Goal: Transaction & Acquisition: Purchase product/service

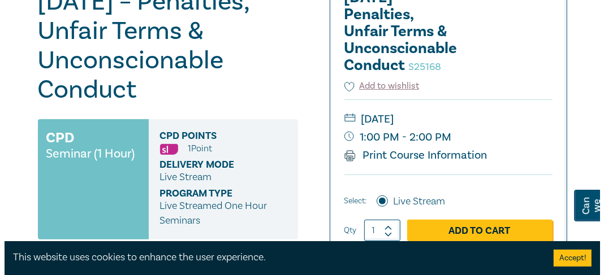
scroll to position [283, 0]
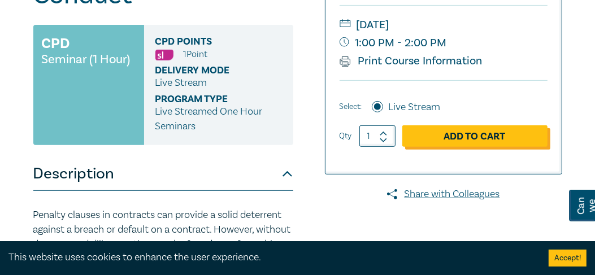
click at [485, 146] on link "Add to Cart" at bounding box center [474, 135] width 145 height 21
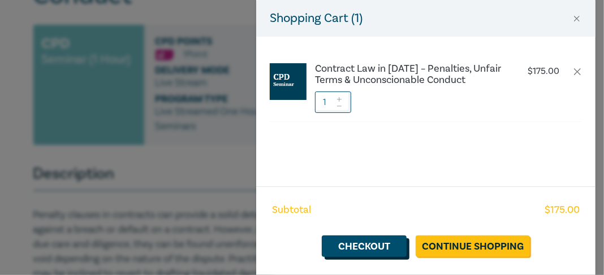
click at [374, 249] on link "Checkout" at bounding box center [364, 246] width 85 height 21
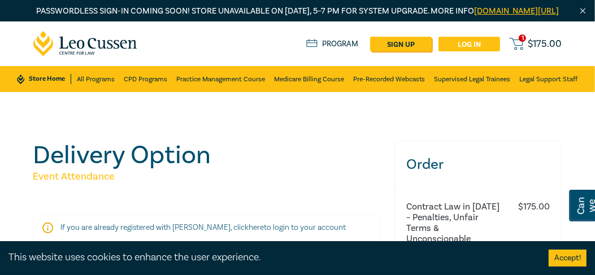
click at [480, 51] on link "Log in" at bounding box center [470, 44] width 62 height 15
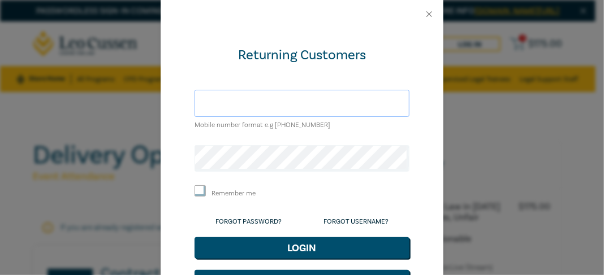
click at [265, 101] on input "text" at bounding box center [301, 103] width 215 height 27
type input "dean.staffieri@aggreko.com"
click at [196, 190] on input "Remember me" at bounding box center [199, 190] width 11 height 11
checkbox input "true"
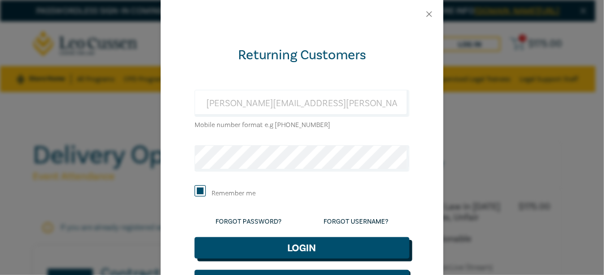
click at [296, 251] on button "Login" at bounding box center [301, 247] width 215 height 21
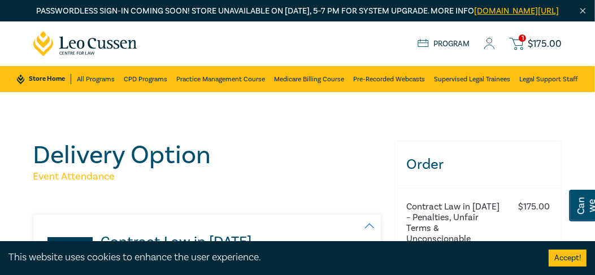
click at [492, 49] on icon at bounding box center [490, 47] width 10 height 4
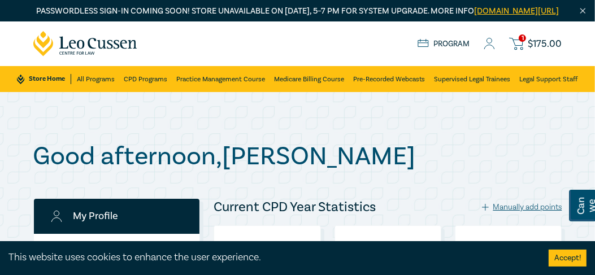
checkbox input "true"
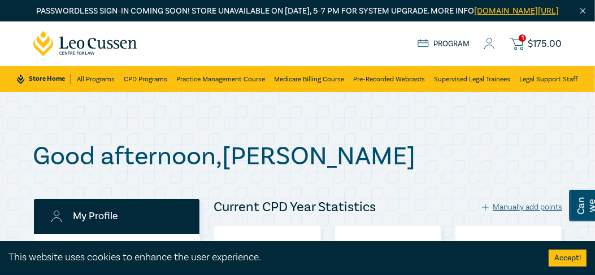
click at [535, 49] on span "$ 175.00" at bounding box center [546, 44] width 34 height 10
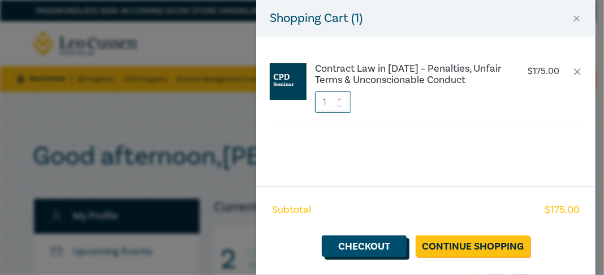
click at [375, 245] on link "Checkout" at bounding box center [364, 246] width 85 height 21
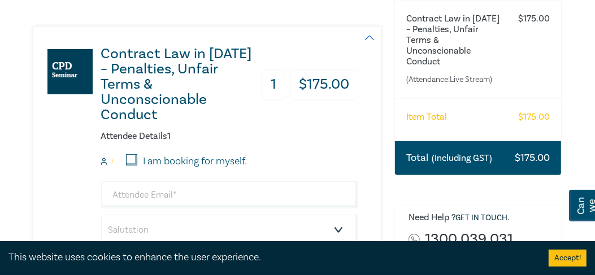
scroll to position [283, 0]
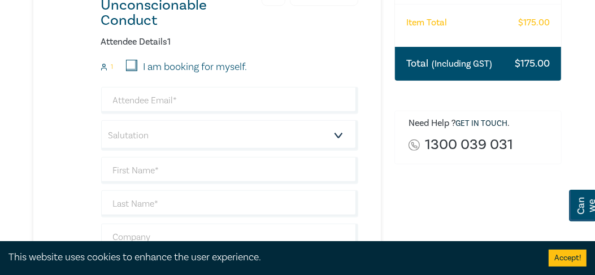
click at [133, 62] on input "I am booking for myself." at bounding box center [131, 65] width 11 height 11
checkbox input "true"
type input "dean.staffieri@aggreko.com"
type input "Dean"
type input "[PERSON_NAME]"
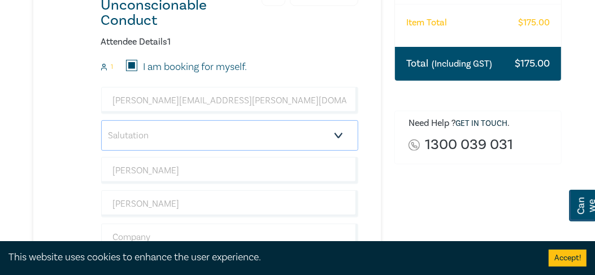
click at [243, 131] on select "Salutation Mr. Mrs. Ms. Miss Dr. Prof. Other" at bounding box center [230, 135] width 258 height 31
select select "Mr."
click at [101, 120] on select "Salutation Mr. Mrs. Ms. Miss Dr. Prof. Other" at bounding box center [230, 135] width 258 height 31
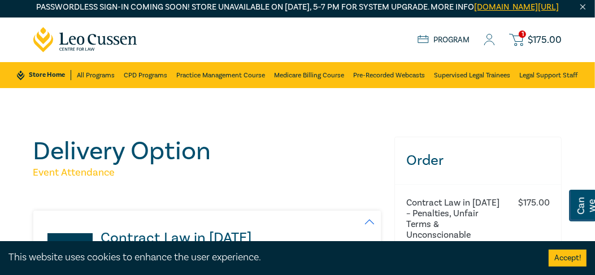
scroll to position [0, 0]
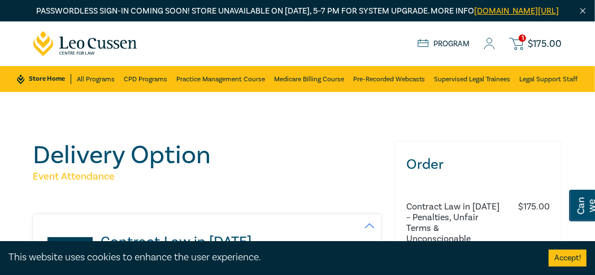
click at [493, 49] on icon at bounding box center [490, 47] width 10 height 4
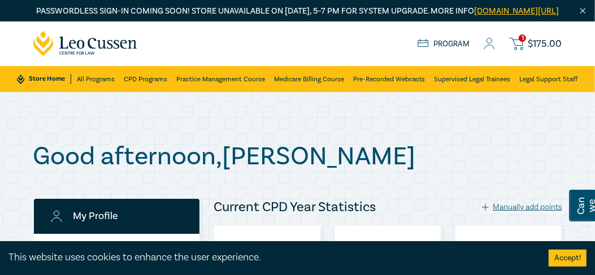
checkbox input "true"
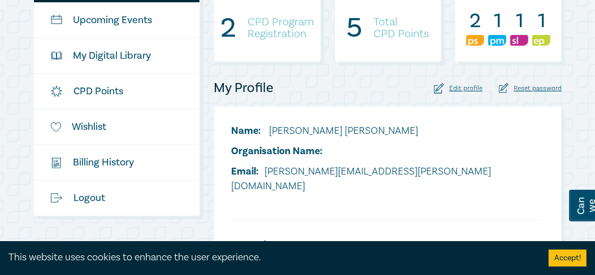
scroll to position [188, 0]
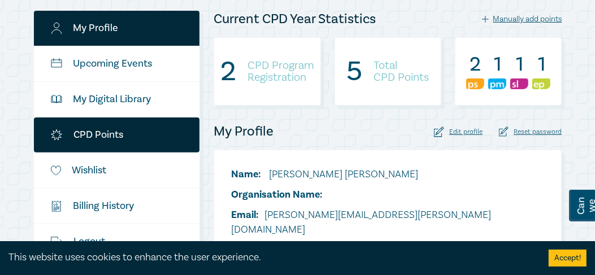
click at [103, 144] on link "CPD Points" at bounding box center [117, 135] width 166 height 35
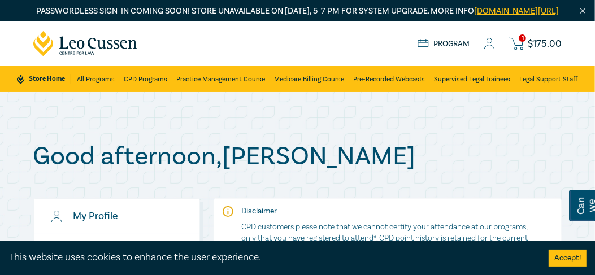
click at [491, 50] on icon at bounding box center [489, 44] width 11 height 12
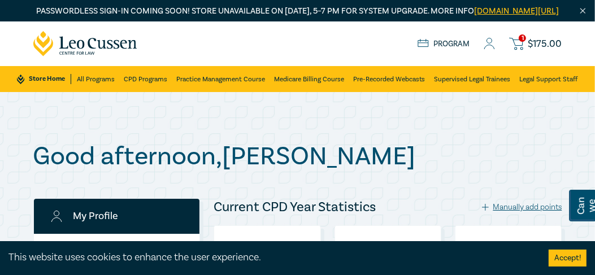
checkbox input "true"
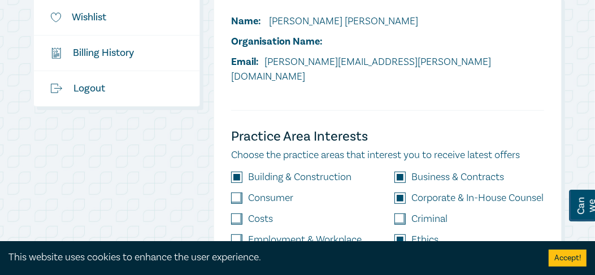
scroll to position [376, 0]
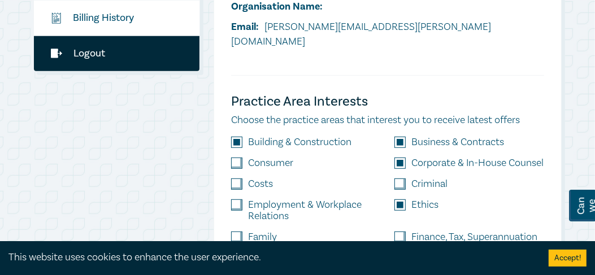
click at [103, 63] on link "Logout" at bounding box center [117, 53] width 166 height 35
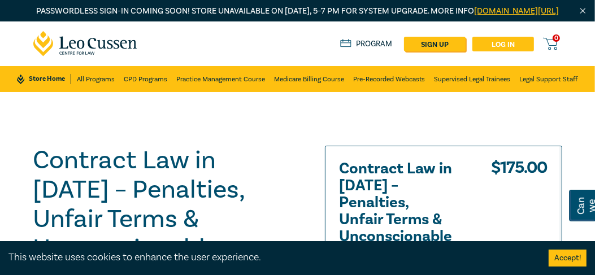
click at [509, 51] on link "Log in" at bounding box center [504, 44] width 62 height 15
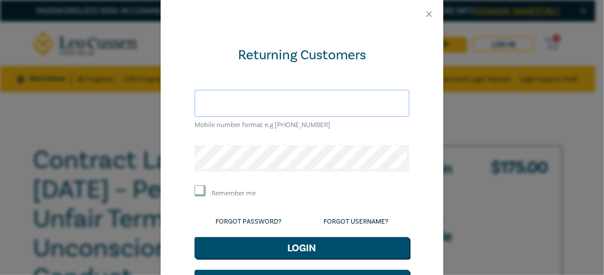
click at [349, 106] on input "text" at bounding box center [301, 103] width 215 height 27
type input "[PERSON_NAME][EMAIL_ADDRESS][PERSON_NAME][DOMAIN_NAME]"
drag, startPoint x: 195, startPoint y: 184, endPoint x: 205, endPoint y: 196, distance: 15.7
click at [195, 186] on form "Returning Customers dean.staffieri@aggreko.com Mobile number format e.g +61 000…" at bounding box center [301, 168] width 215 height 245
click at [199, 193] on input "Remember me" at bounding box center [199, 190] width 11 height 11
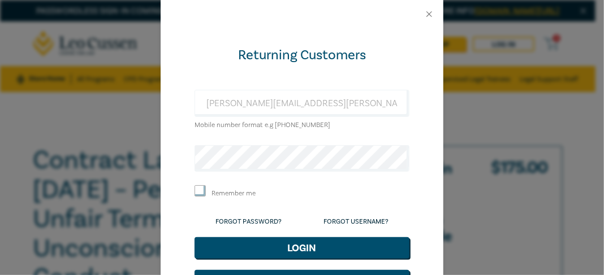
checkbox input "true"
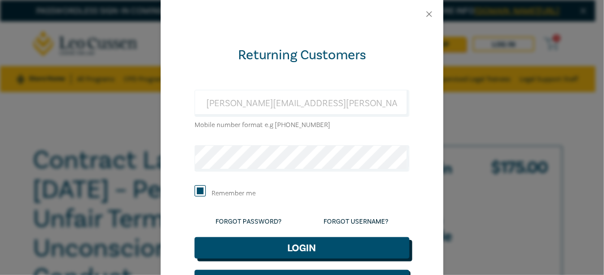
click at [301, 244] on button "Login" at bounding box center [301, 247] width 215 height 21
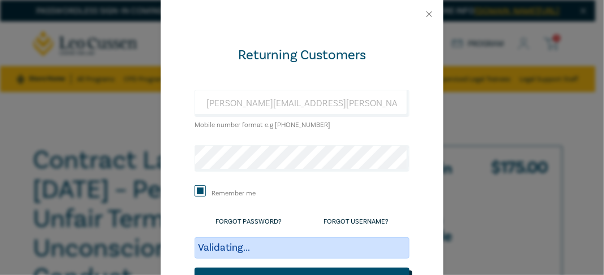
scroll to position [72, 0]
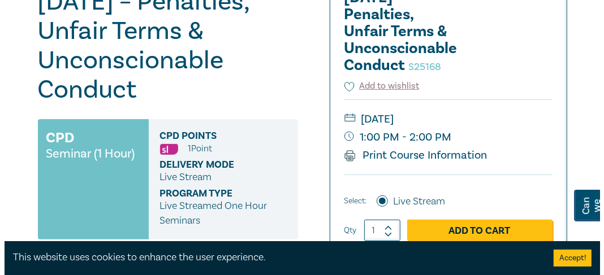
scroll to position [283, 0]
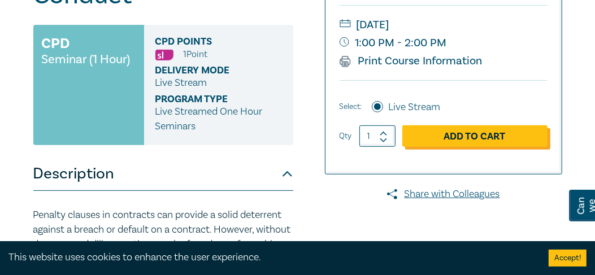
click at [490, 147] on link "Add to Cart" at bounding box center [474, 135] width 145 height 21
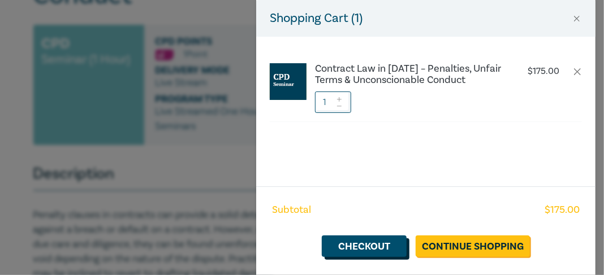
click at [384, 244] on link "Checkout" at bounding box center [364, 246] width 85 height 21
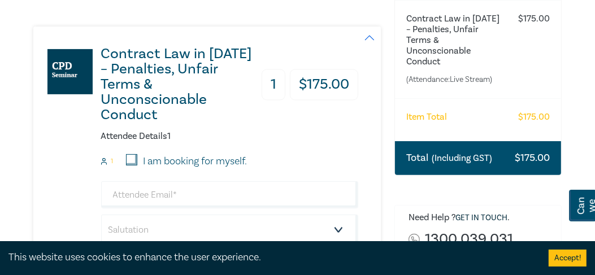
scroll to position [283, 0]
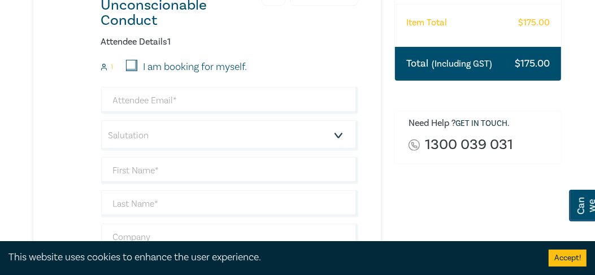
click at [128, 63] on input "I am booking for myself." at bounding box center [131, 65] width 11 height 11
checkbox input "true"
type input "dean.staffieri@aggreko.com"
type input "Dean"
type input "[PERSON_NAME]"
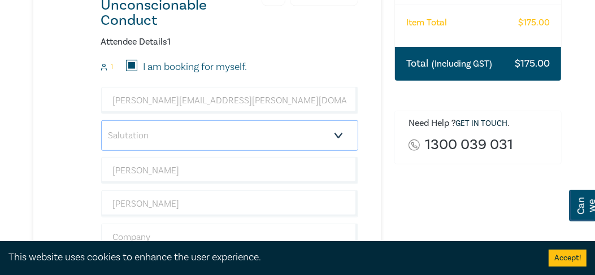
click at [310, 132] on select "Salutation Mr. Mrs. Ms. Miss Dr. Prof. Other" at bounding box center [230, 135] width 258 height 31
select select "Mr."
click at [101, 120] on select "Salutation Mr. Mrs. Ms. Miss Dr. Prof. Other" at bounding box center [230, 135] width 258 height 31
click at [138, 164] on input "Dean" at bounding box center [230, 170] width 258 height 27
type input "Dino"
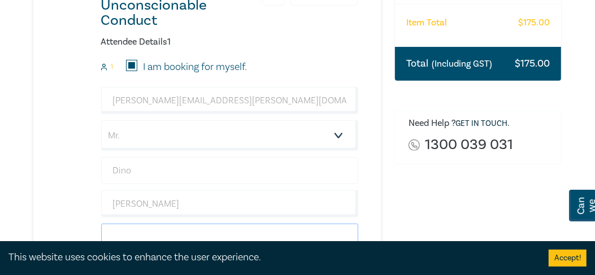
type input "Aggreko Generator Rentals"
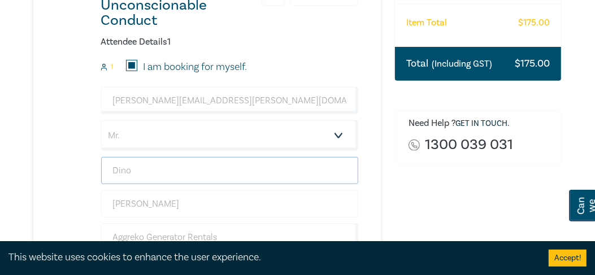
scroll to position [376, 0]
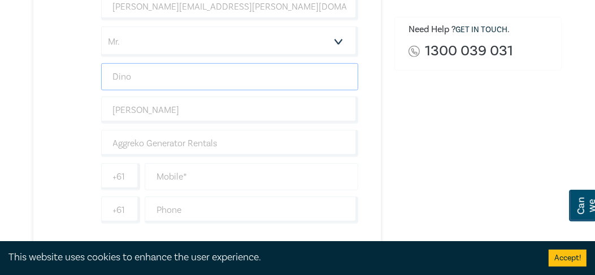
type input "Dino"
click at [186, 171] on input "text" at bounding box center [252, 176] width 214 height 27
type input "0408755706"
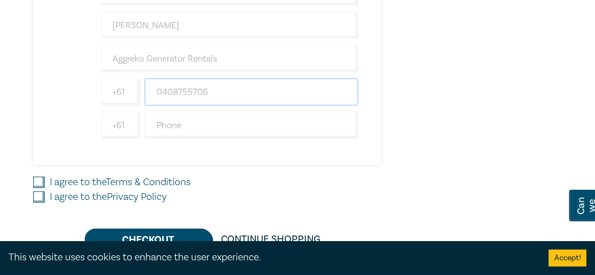
scroll to position [471, 0]
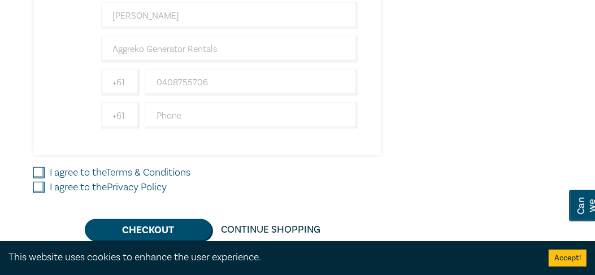
click at [44, 167] on input "I agree to the Terms & Conditions" at bounding box center [38, 172] width 11 height 11
checkbox input "true"
click at [41, 182] on input "I agree to the Privacy Policy" at bounding box center [38, 187] width 11 height 11
checkbox input "true"
click at [169, 220] on button "Checkout" at bounding box center [148, 229] width 127 height 21
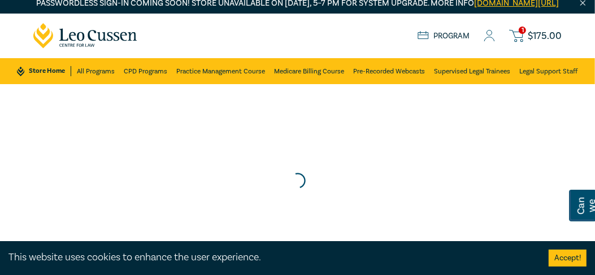
scroll to position [0, 0]
